Goal: Task Accomplishment & Management: Complete application form

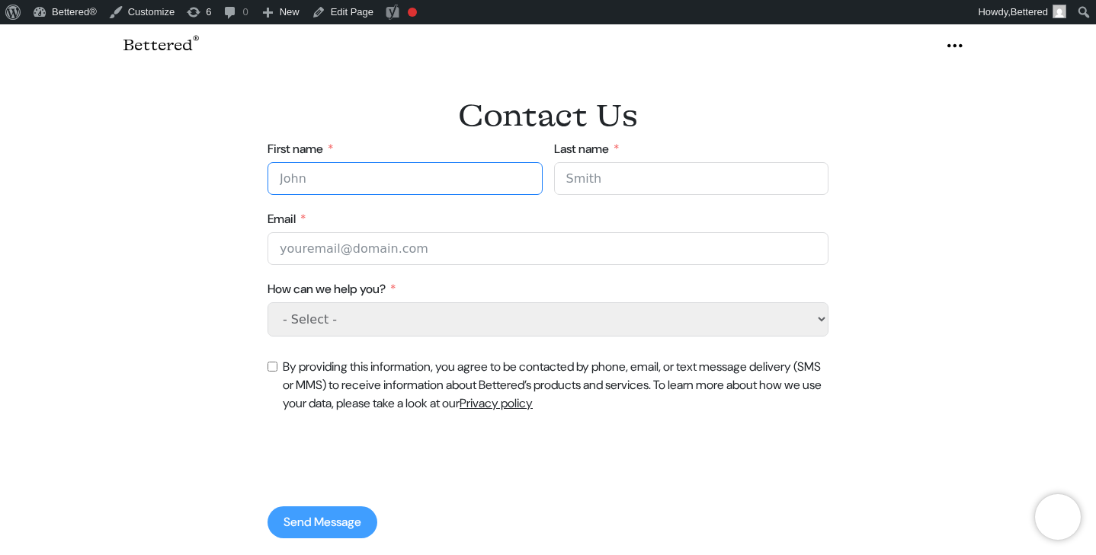
click at [491, 178] on input "First name" at bounding box center [404, 178] width 275 height 33
type input "test"
click at [643, 182] on input "Last name" at bounding box center [691, 178] width 275 height 33
type input "test"
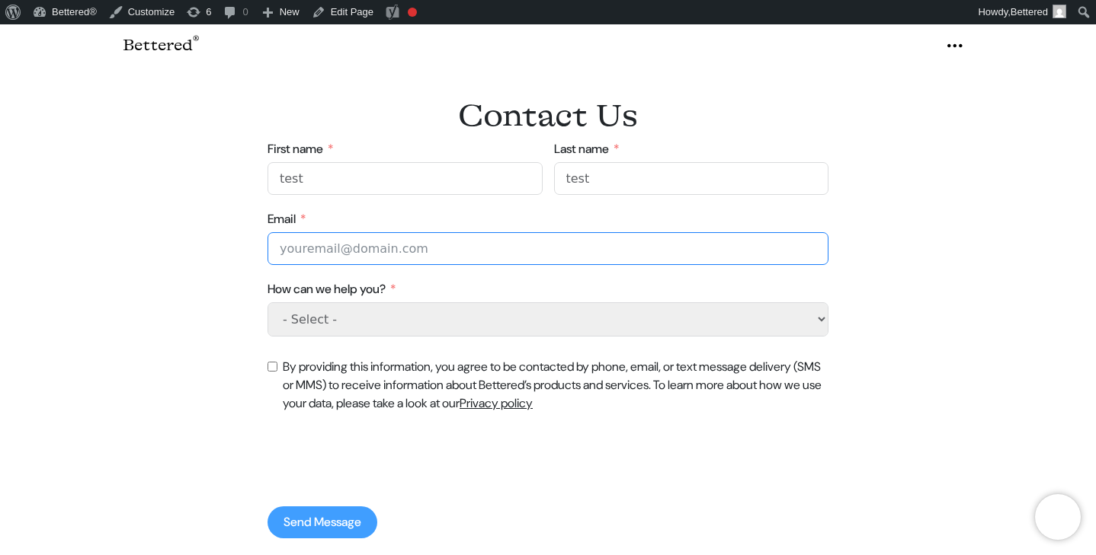
click at [561, 236] on input "Email" at bounding box center [547, 248] width 561 height 33
type input "test@test.com"
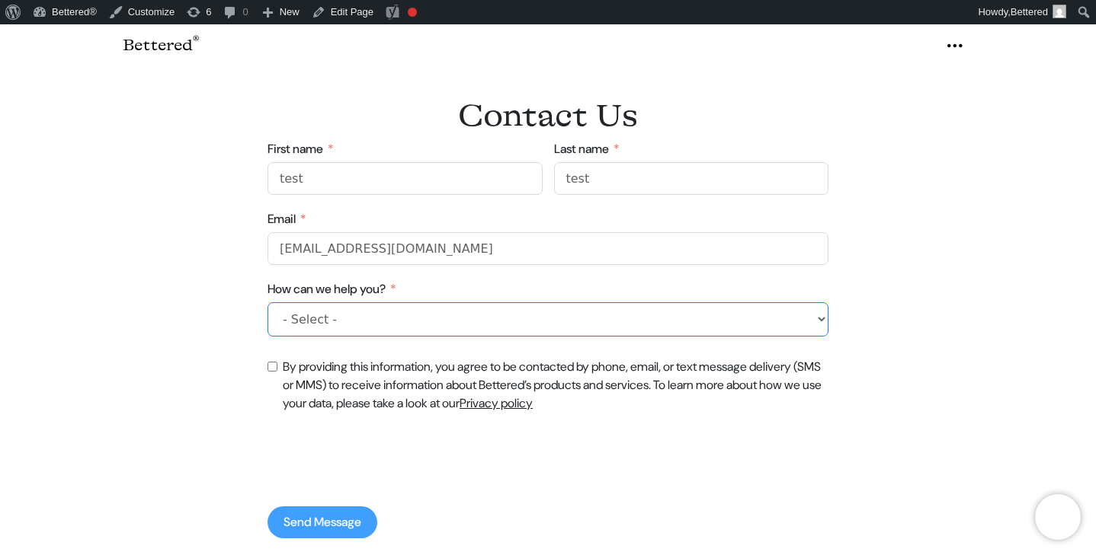
click at [457, 324] on select "- Select - General question Free resume and LinkedIn® review" at bounding box center [547, 319] width 561 height 34
select select "General question"
click at [267, 302] on select "- Select - General question Free resume and LinkedIn® review" at bounding box center [547, 319] width 561 height 34
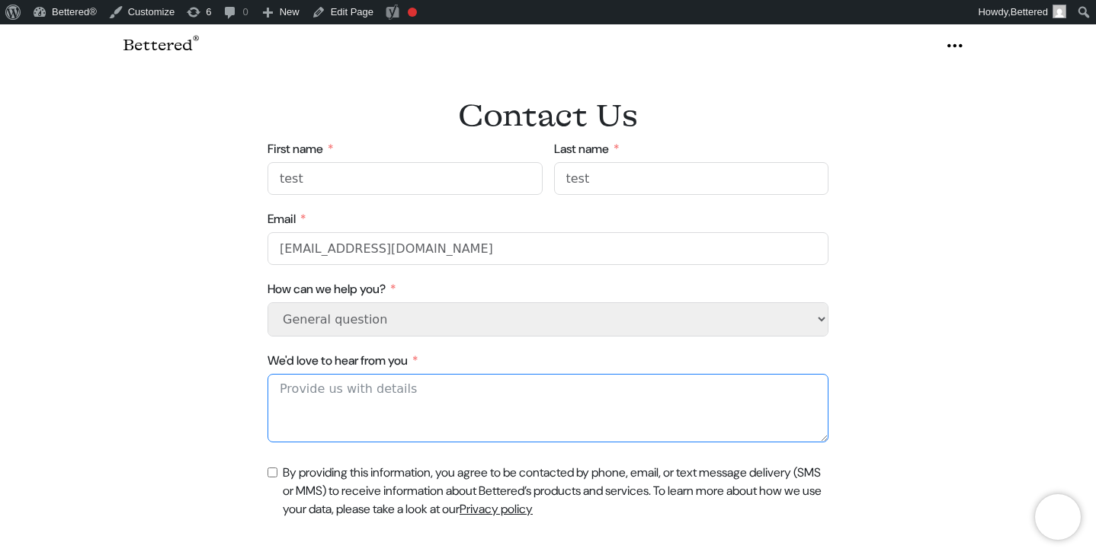
click at [345, 395] on textarea "We'd love to hear from you" at bounding box center [547, 408] width 561 height 69
type textarea "test"
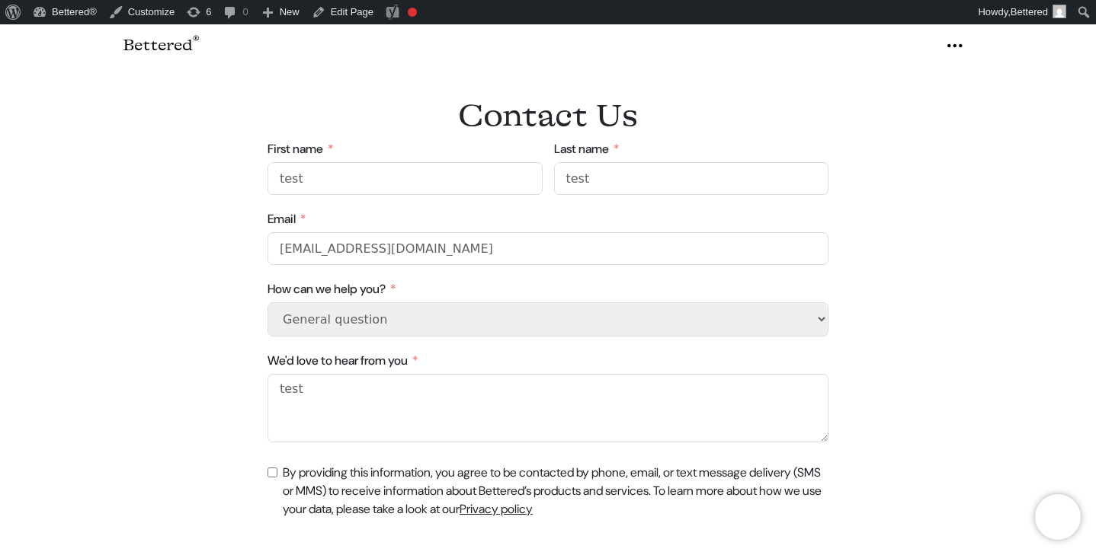
click at [269, 475] on input "By providing this information, you agree to be contacted by phone, email, or te…" at bounding box center [272, 473] width 10 height 10
checkbox input "true"
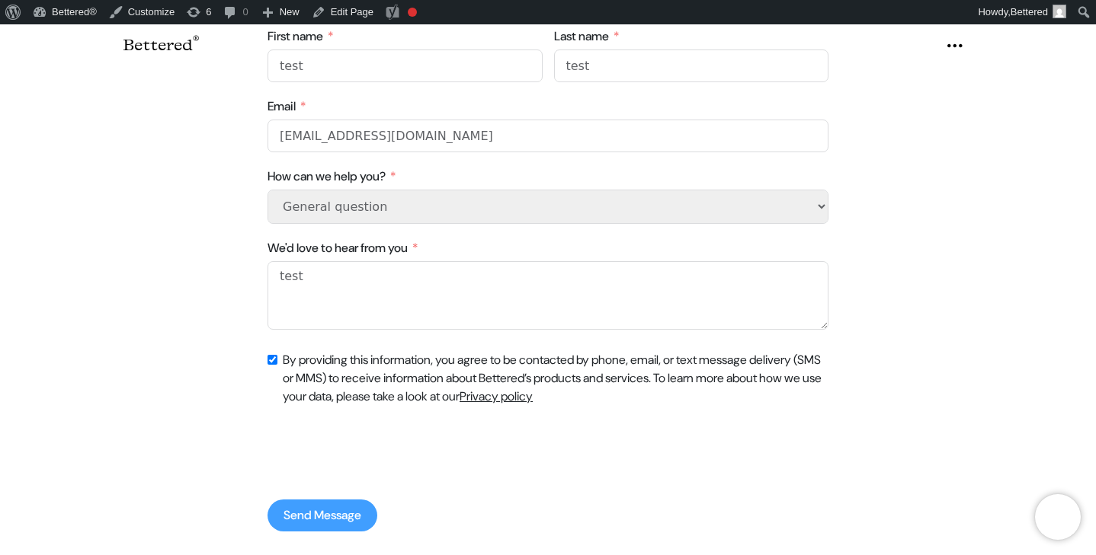
scroll to position [221, 0]
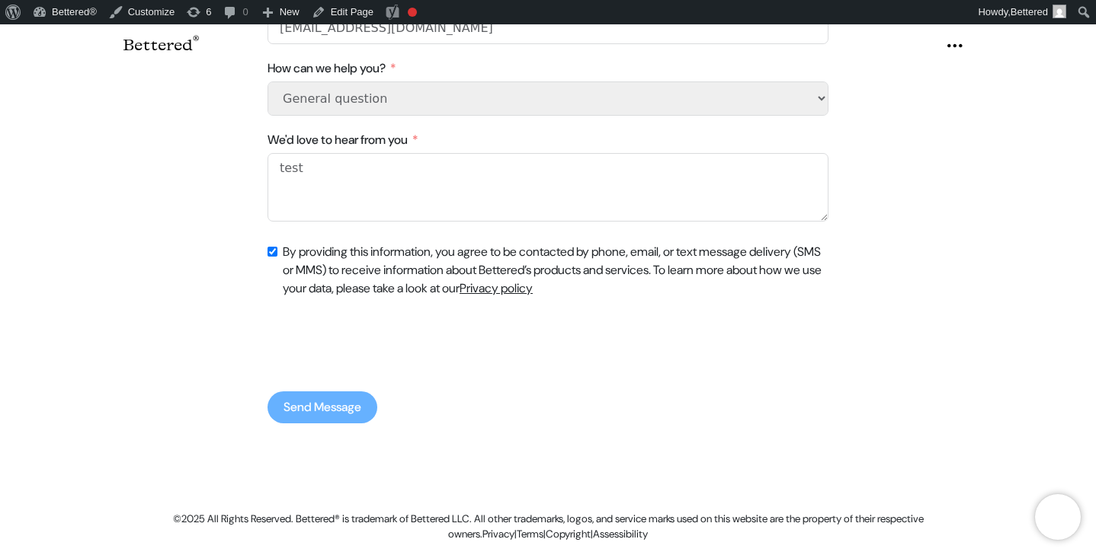
click at [300, 411] on button "Send Message" at bounding box center [322, 408] width 110 height 32
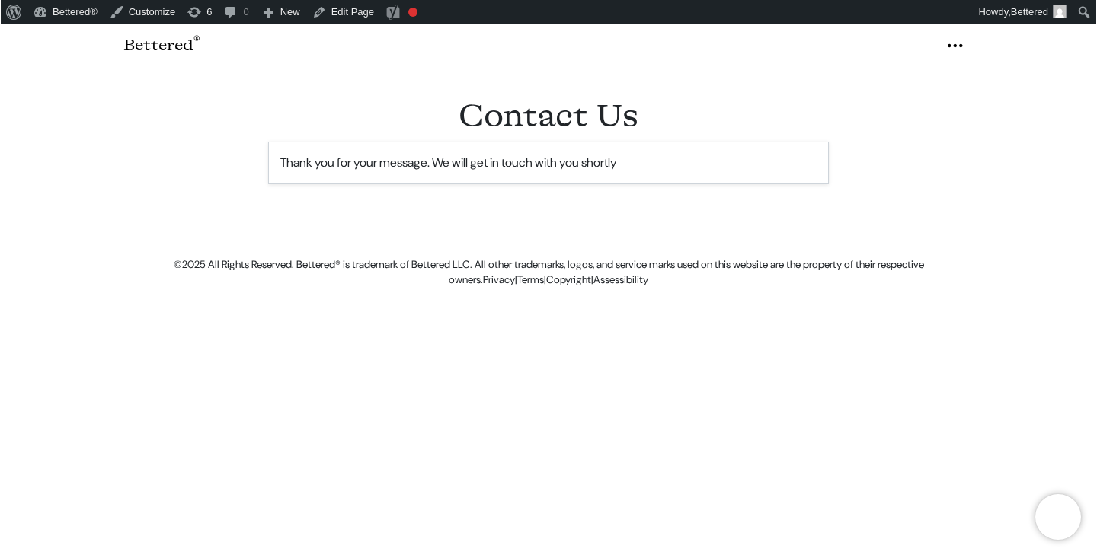
scroll to position [0, 0]
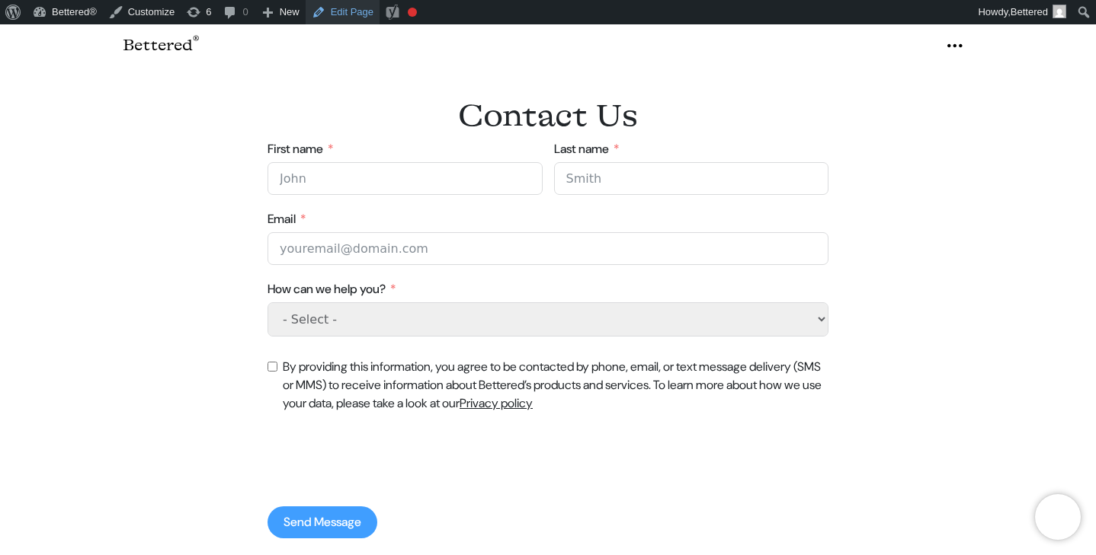
click at [351, 13] on link "Edit Page" at bounding box center [343, 12] width 74 height 24
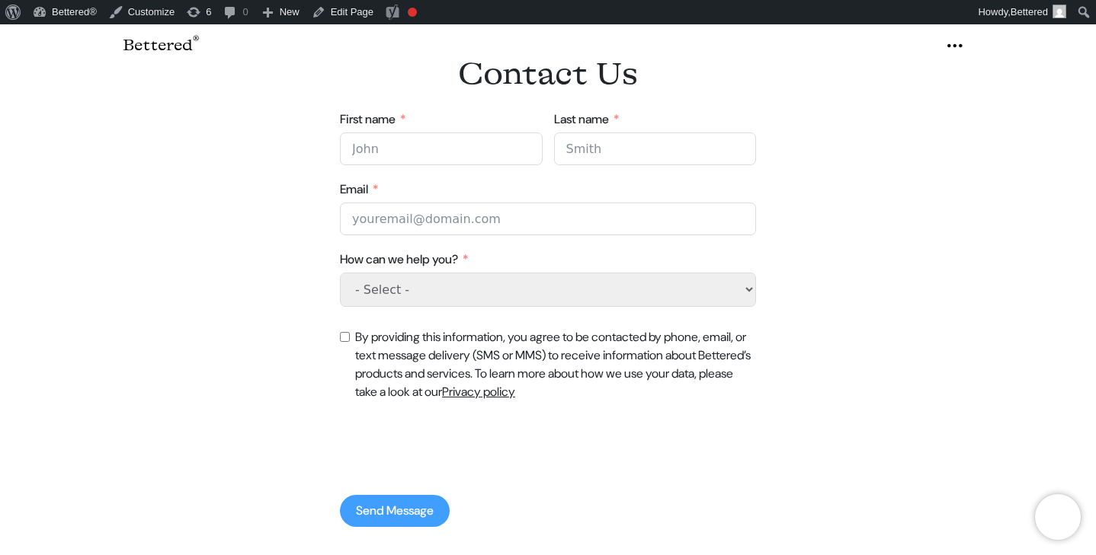
scroll to position [38, 0]
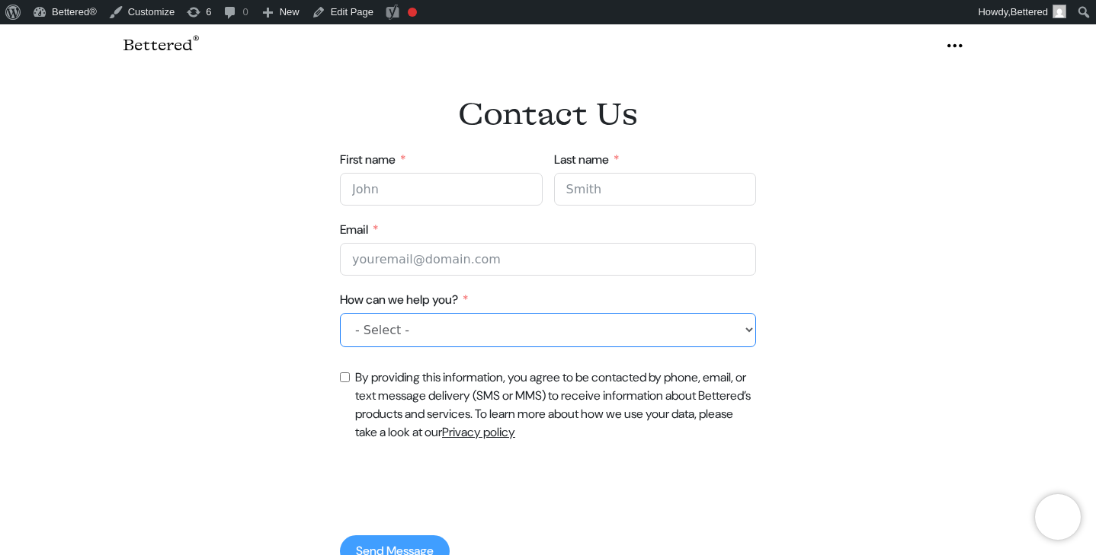
click at [445, 328] on select "- Select - General question Free resume and LinkedIn® review" at bounding box center [548, 330] width 416 height 34
select select "Free resume and LinkedIn® review"
click at [340, 313] on select "- Select - General question Free resume and LinkedIn® review" at bounding box center [548, 330] width 416 height 34
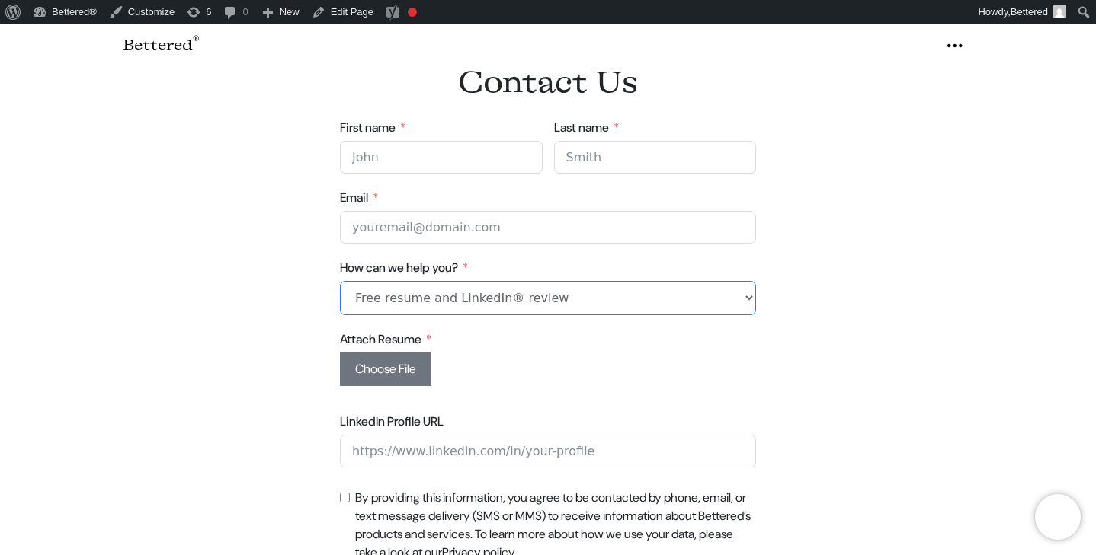
scroll to position [86, 0]
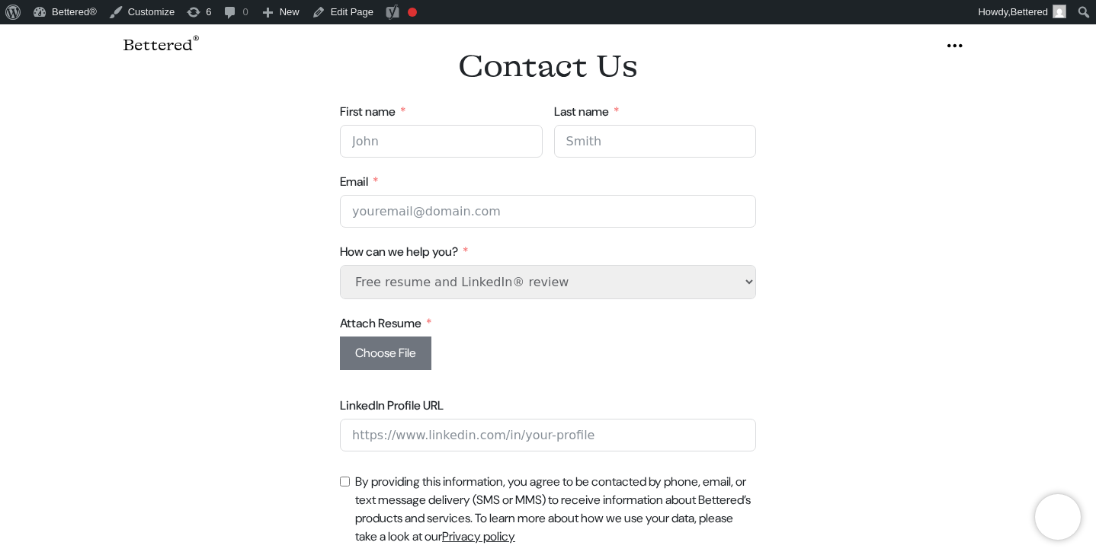
click at [323, 177] on div "Contact Us Contact Us Newsletter First name Last name Email How can we help you…" at bounding box center [548, 349] width 869 height 676
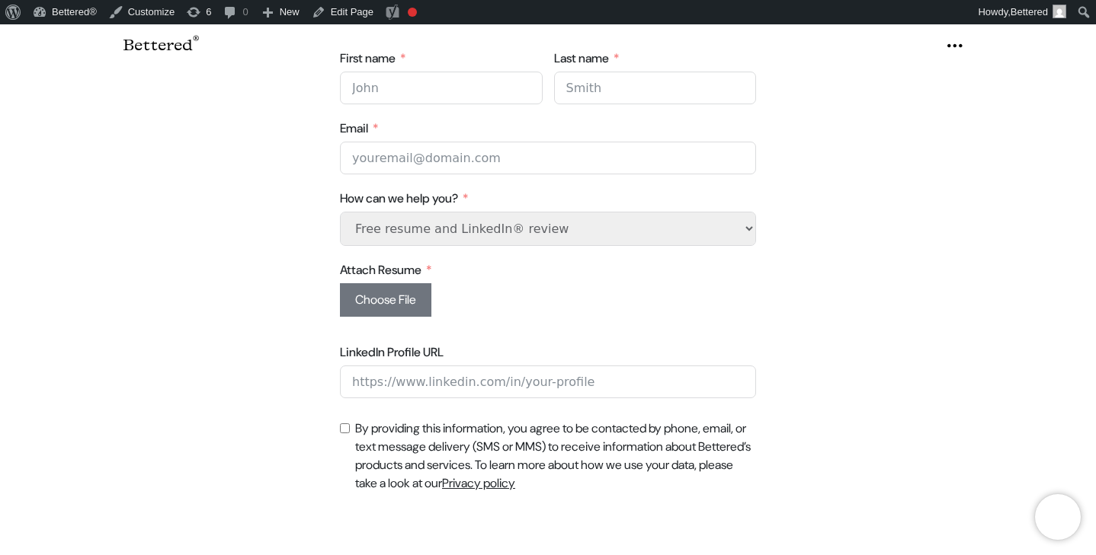
scroll to position [162, 0]
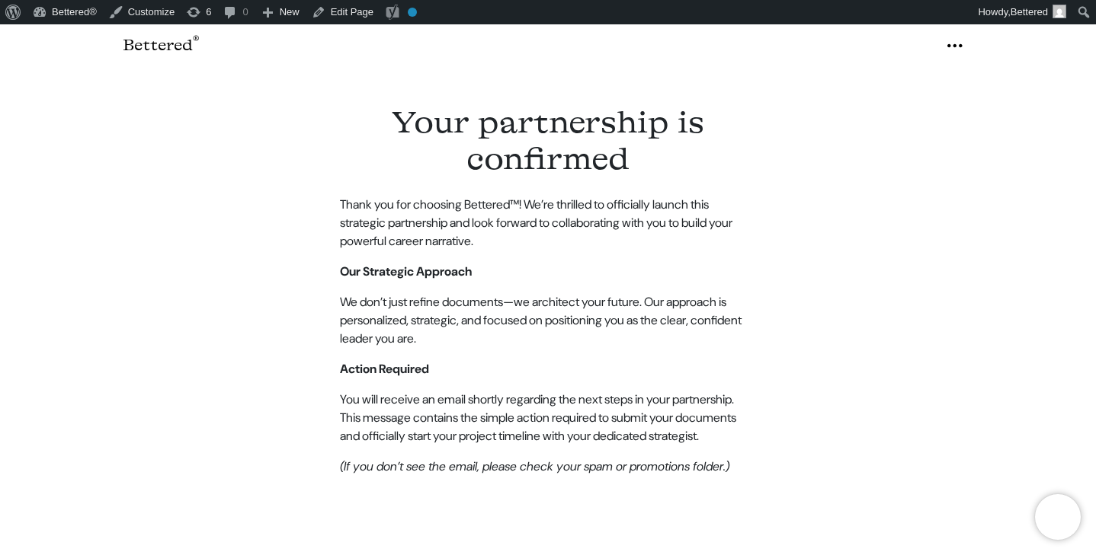
scroll to position [33, 0]
